Goal: Obtain resource: Download file/media

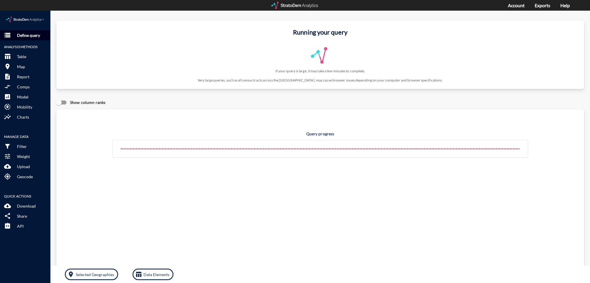
click p "Define query"
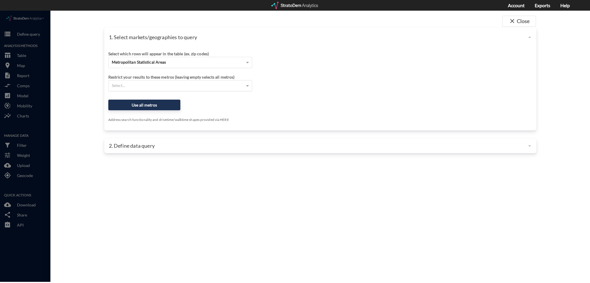
click div "Select..."
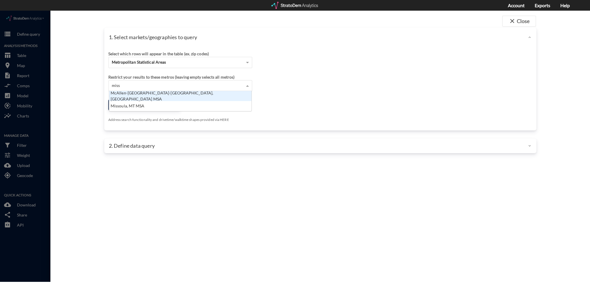
scroll to position [5, 3]
type input "missou"
click div "Missoula, MT MSA"
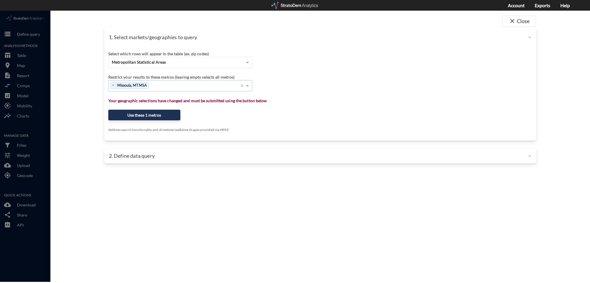
click div "Select which rows will appear in the table (ex. zip codes) Metropolitan Statist…"
click button "Use these 1 metros"
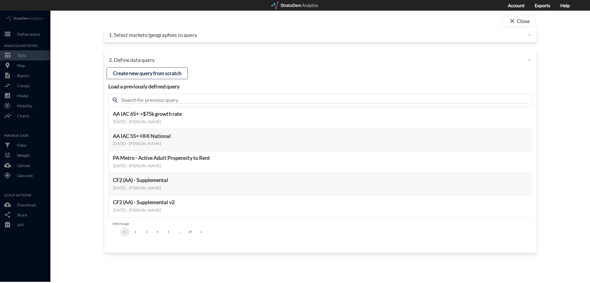
click button "5"
click button "6"
click button "8"
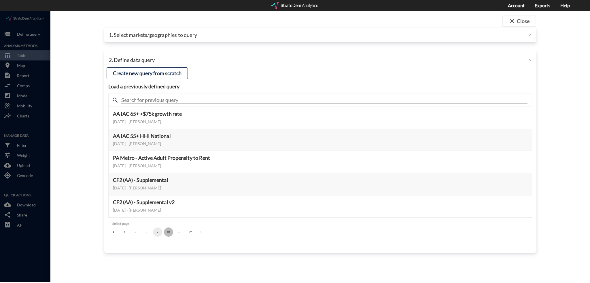
click button "10"
click button "12"
click button "13"
click button "14"
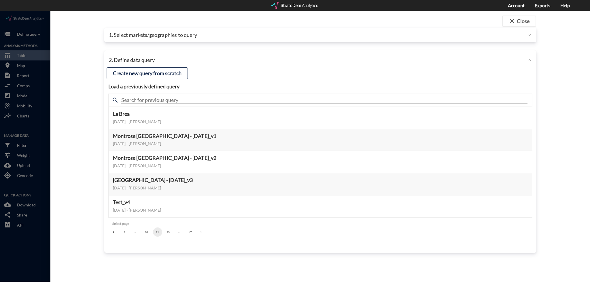
click button "15"
click button "16"
click button "17"
click button "18"
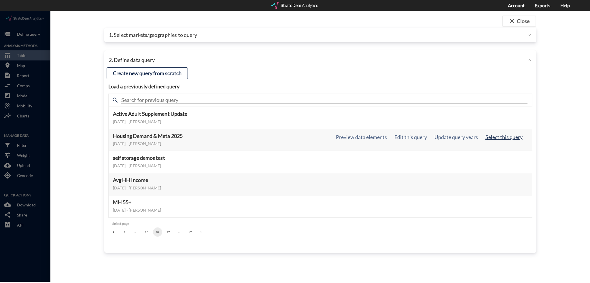
click button "Select this query"
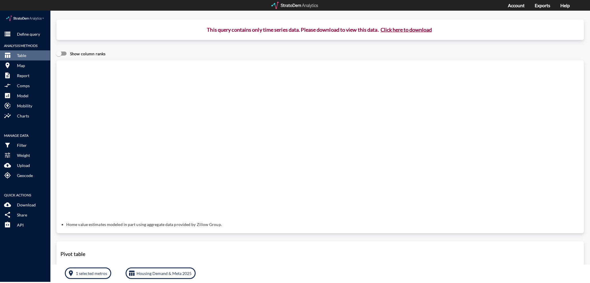
click button "Click here to download"
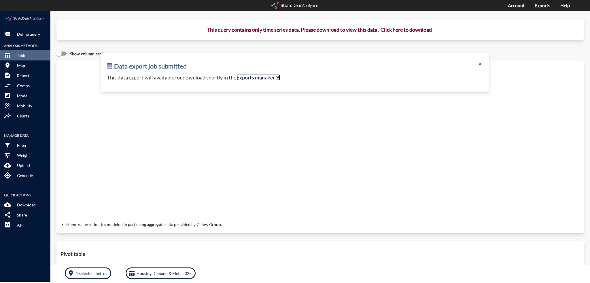
click link "Exports manager"
click p "Define query"
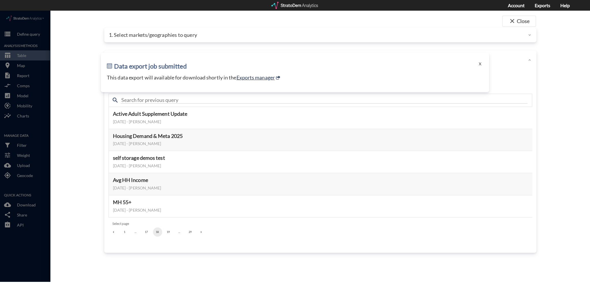
click p "1. Select markets/geographies to query"
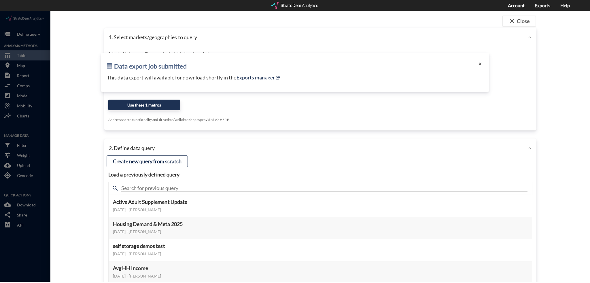
click p "1. Select markets/geographies to query"
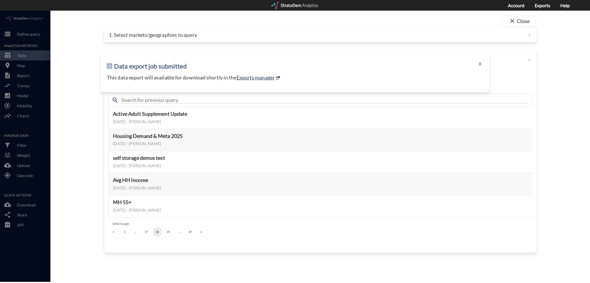
drag, startPoint x: 483, startPoint y: 57, endPoint x: 483, endPoint y: 50, distance: 6.9
click button "X"
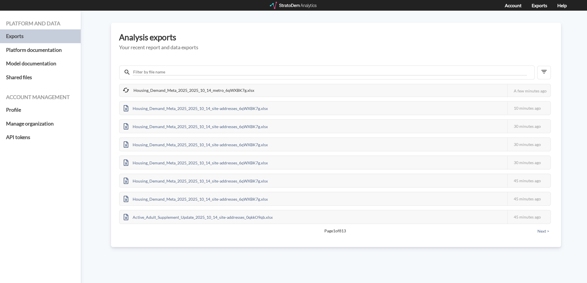
click at [346, 223] on div "Housing_Demand_Meta_2025_2025_10_14_metro_6qWXBK7g.xlsx This job failed The Str…" at bounding box center [336, 149] width 434 height 176
click at [345, 229] on span "Page 1 of 813" at bounding box center [335, 231] width 392 height 6
click at [350, 236] on div "Housing_Demand_Meta_2025_2025_10_14_metro_6qWXBK7g.xlsx This job failed The Str…" at bounding box center [336, 149] width 434 height 176
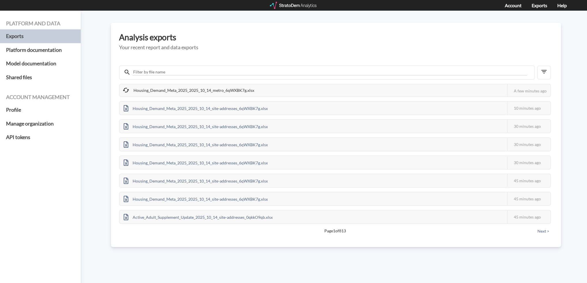
click at [340, 229] on span "Page 1 of 813" at bounding box center [335, 231] width 392 height 6
click at [364, 244] on div "Analysis exports Your recent report and data exports Housing_Demand_Meta_2025_2…" at bounding box center [336, 135] width 450 height 225
click at [251, 57] on div "Housing_Demand_Meta_2025_2025_10_14_metro_6qWXBK7g.xlsx This job failed The Str…" at bounding box center [336, 145] width 434 height 184
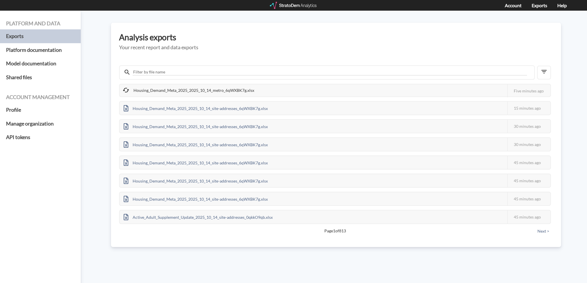
click at [265, 61] on div "Housing_Demand_Meta_2025_2025_10_14_metro_6qWXBK7g.xlsx This job failed The Str…" at bounding box center [336, 145] width 434 height 184
click at [546, 70] on icon "button" at bounding box center [543, 71] width 5 height 3
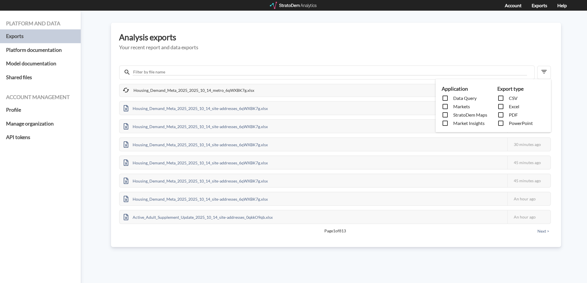
click at [544, 71] on div "Application Data Query Markets StratoDem Maps Market Insights Export type CSV E…" at bounding box center [293, 141] width 587 height 283
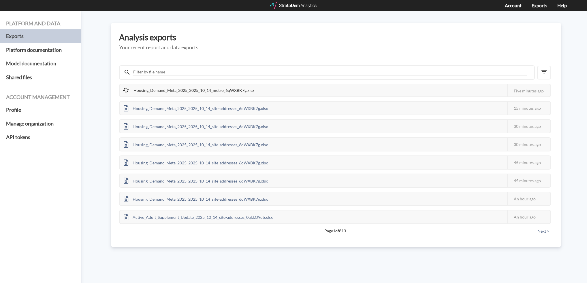
click at [436, 44] on div "Application Data Query Markets StratoDem Maps Market Insights Export type CSV E…" at bounding box center [293, 141] width 587 height 283
click at [177, 91] on div "Housing_Demand_Meta_2025_2025_10_14_metro_6qWXBK7g.xlsx" at bounding box center [189, 90] width 138 height 13
